Goal: Check status: Check status

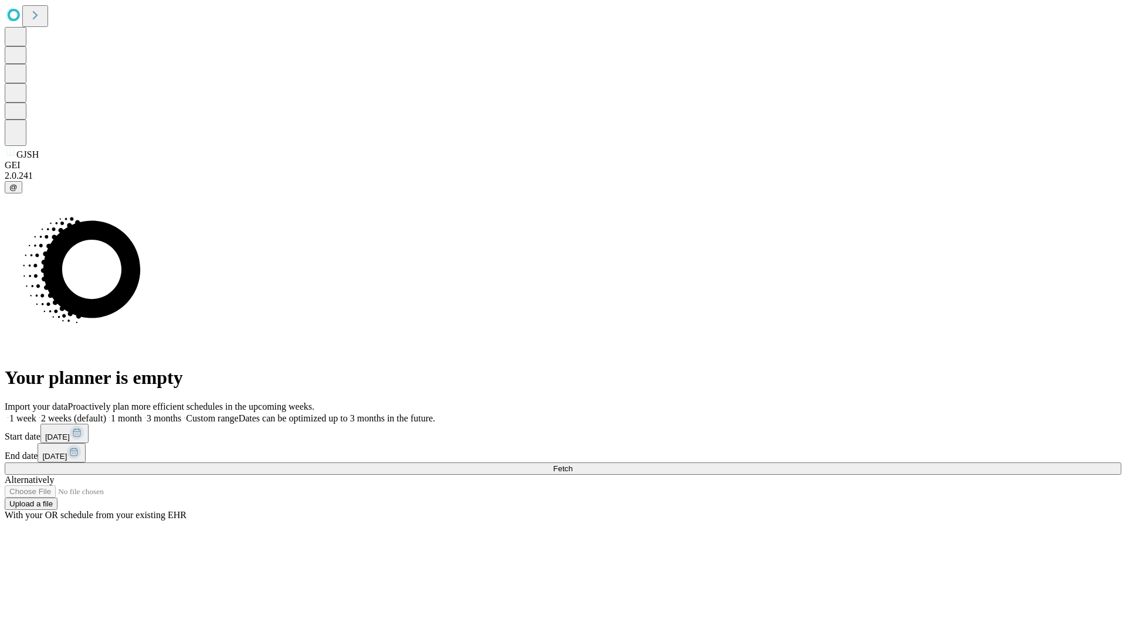
click at [572, 464] on span "Fetch" at bounding box center [562, 468] width 19 height 9
